Goal: Use online tool/utility: Use online tool/utility

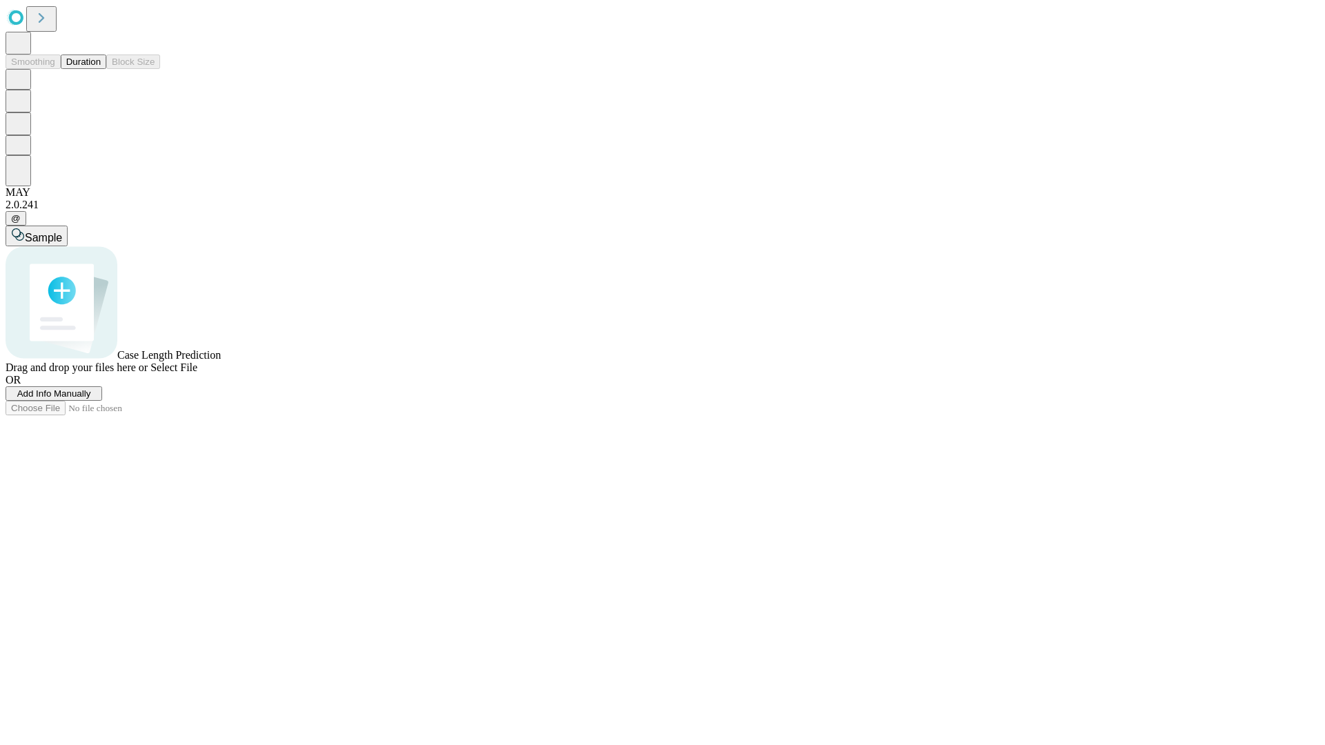
click at [101, 69] on button "Duration" at bounding box center [84, 62] width 46 height 14
click at [91, 399] on span "Add Info Manually" at bounding box center [54, 394] width 74 height 10
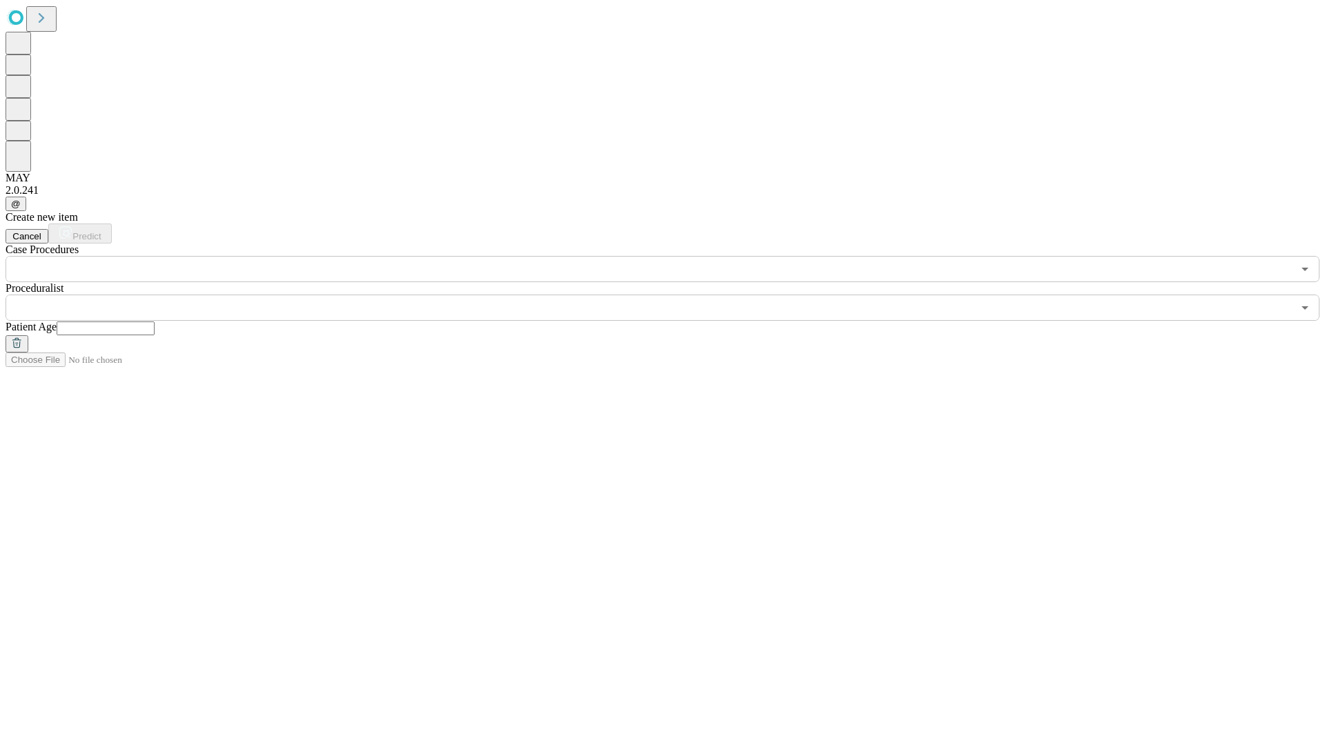
click at [155, 322] on input "text" at bounding box center [106, 329] width 98 height 14
type input "**"
click at [672, 295] on input "text" at bounding box center [649, 308] width 1287 height 26
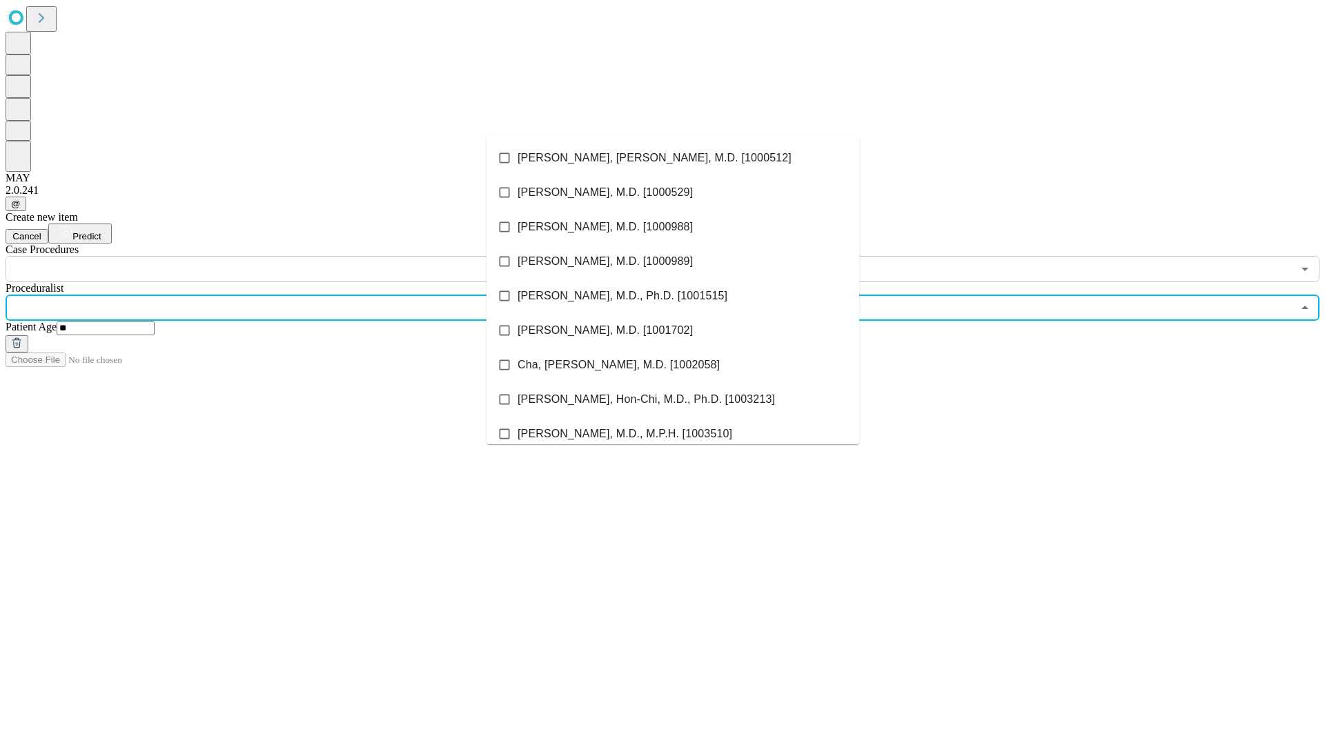
click at [673, 158] on li "[PERSON_NAME], [PERSON_NAME], M.D. [1000512]" at bounding box center [673, 158] width 373 height 35
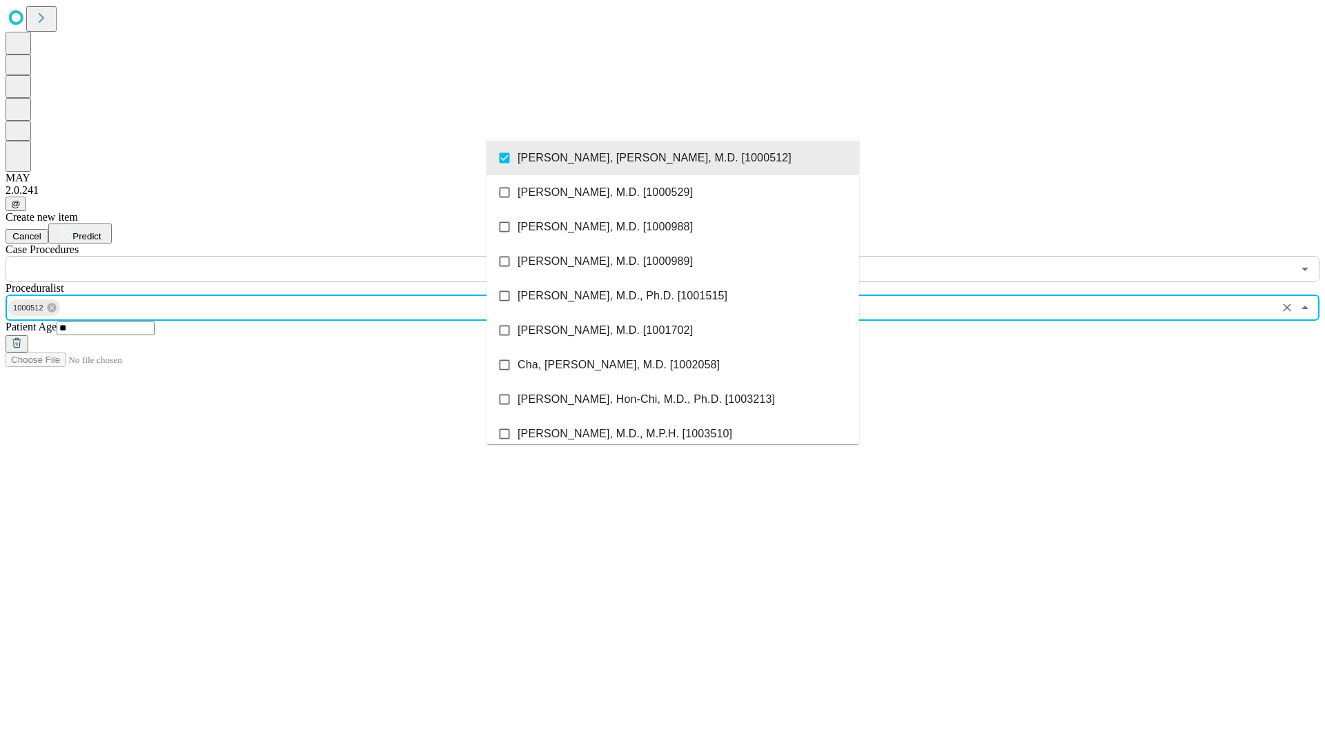
click at [290, 256] on input "text" at bounding box center [649, 269] width 1287 height 26
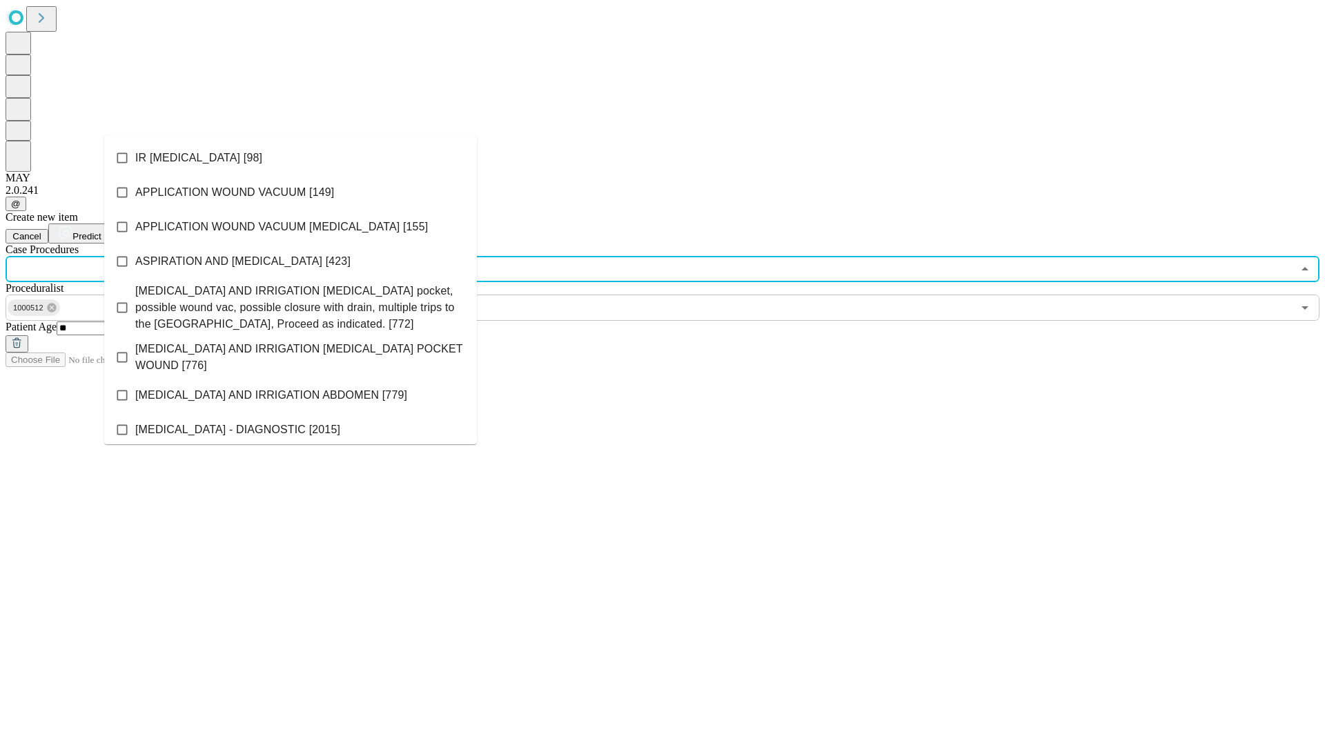
click at [291, 158] on li "IR [MEDICAL_DATA] [98]" at bounding box center [290, 158] width 373 height 35
click at [101, 231] on span "Predict" at bounding box center [86, 236] width 28 height 10
